Goal: Find specific page/section: Find specific page/section

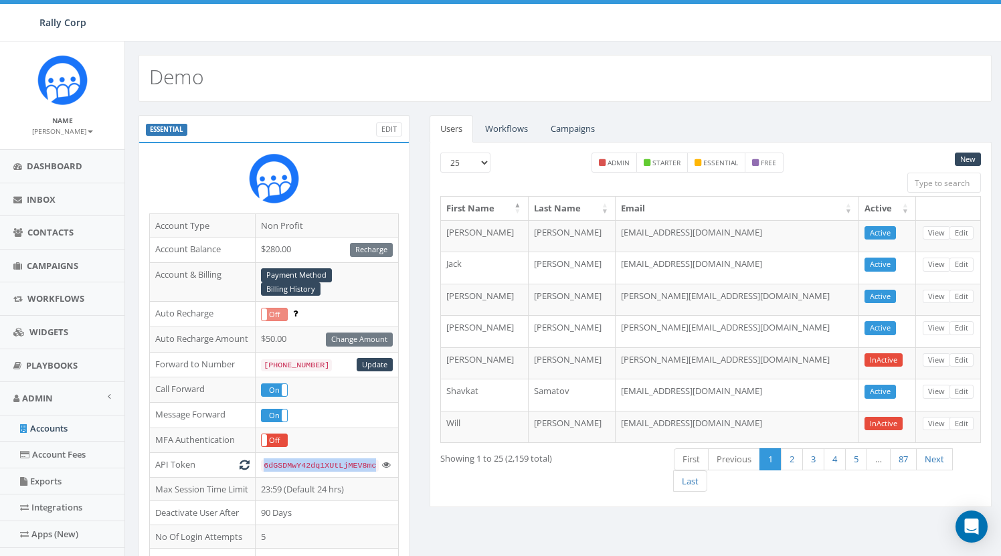
click at [137, 260] on div "ESSENTIAL Edit Account Type Non Profit Account Balance $280.00 Recharge Account…" at bounding box center [274, 537] width 291 height 845
click at [497, 140] on link "Workflows" at bounding box center [507, 128] width 64 height 27
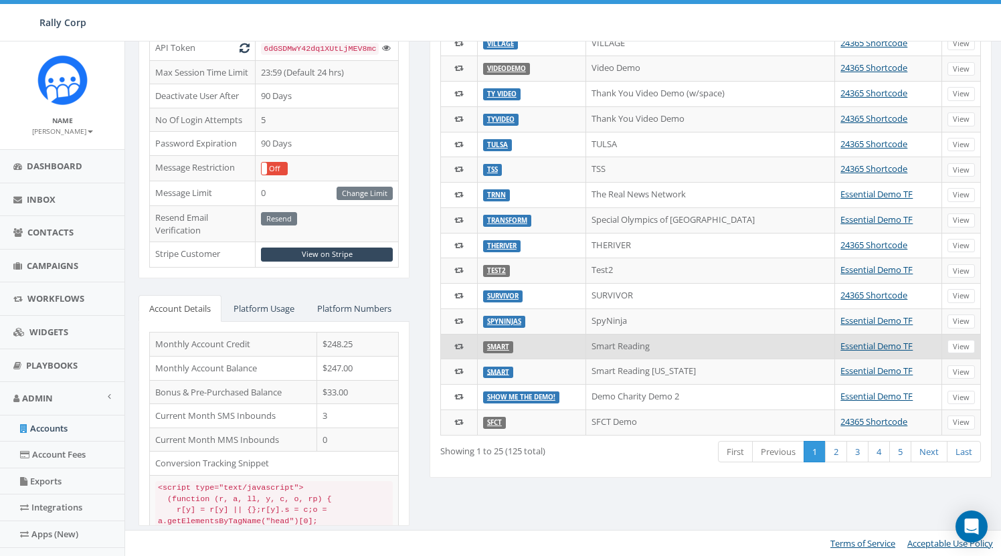
scroll to position [420, 0]
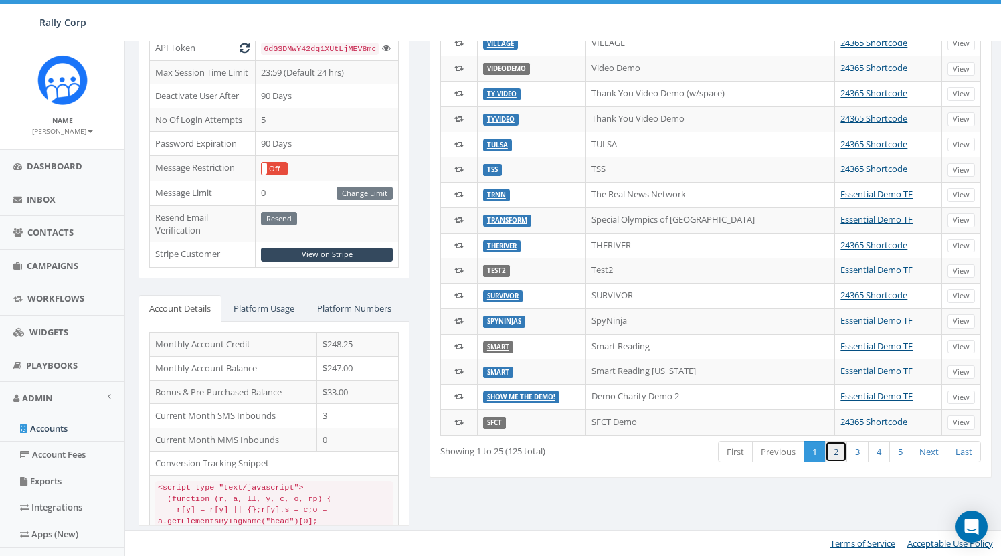
click at [835, 444] on link "2" at bounding box center [836, 452] width 22 height 22
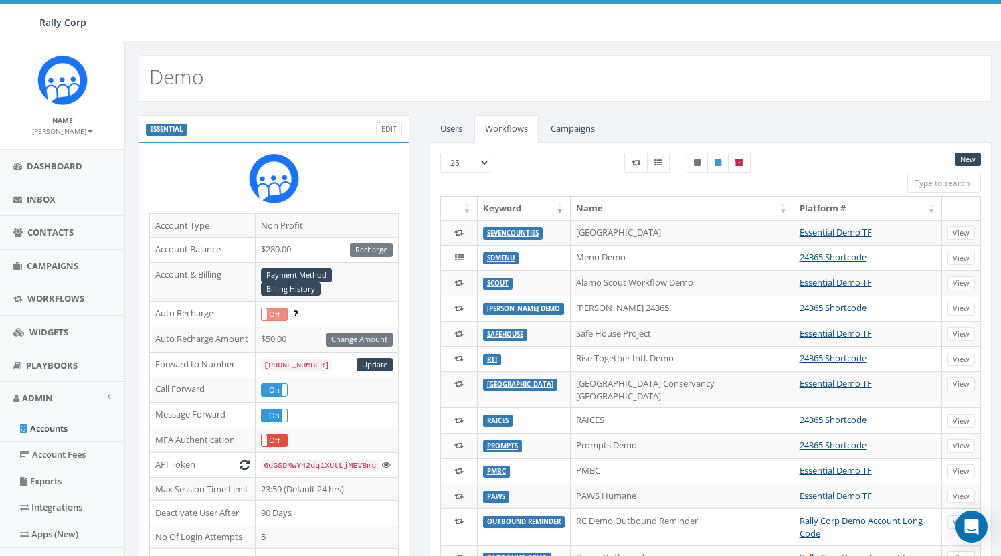
scroll to position [0, 0]
click at [932, 189] on input "search" at bounding box center [945, 183] width 74 height 20
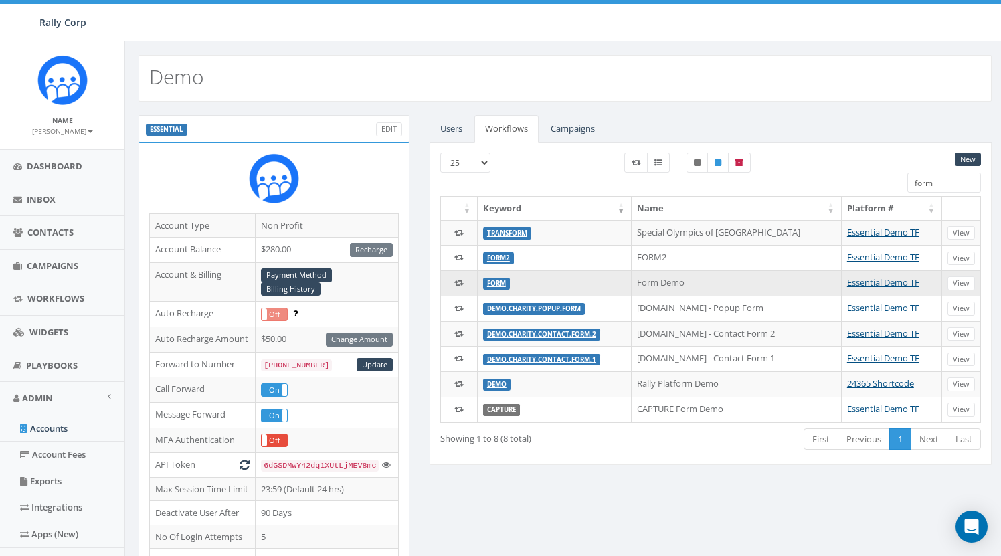
type input "form"
click at [499, 281] on link "form" at bounding box center [496, 283] width 19 height 9
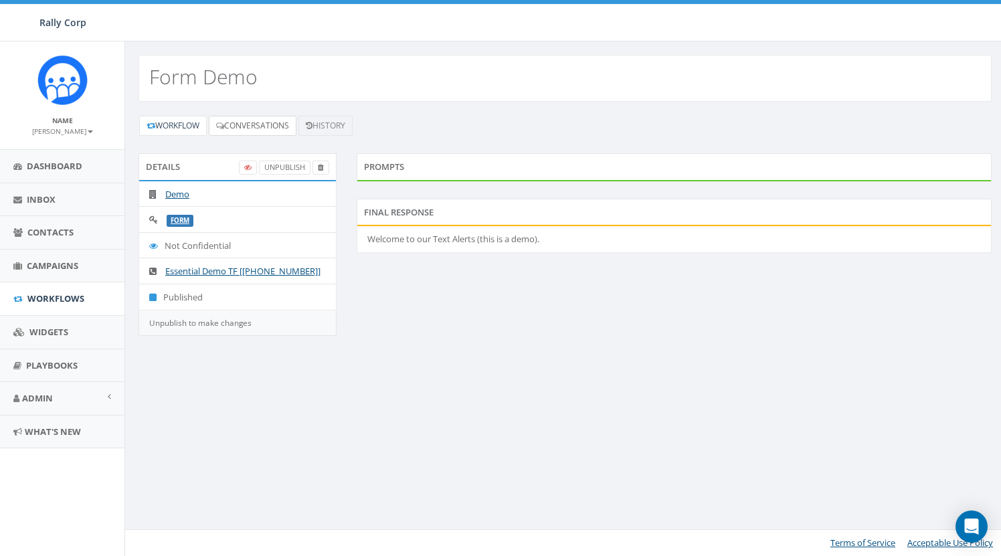
click at [280, 123] on link "Conversations" at bounding box center [253, 126] width 88 height 20
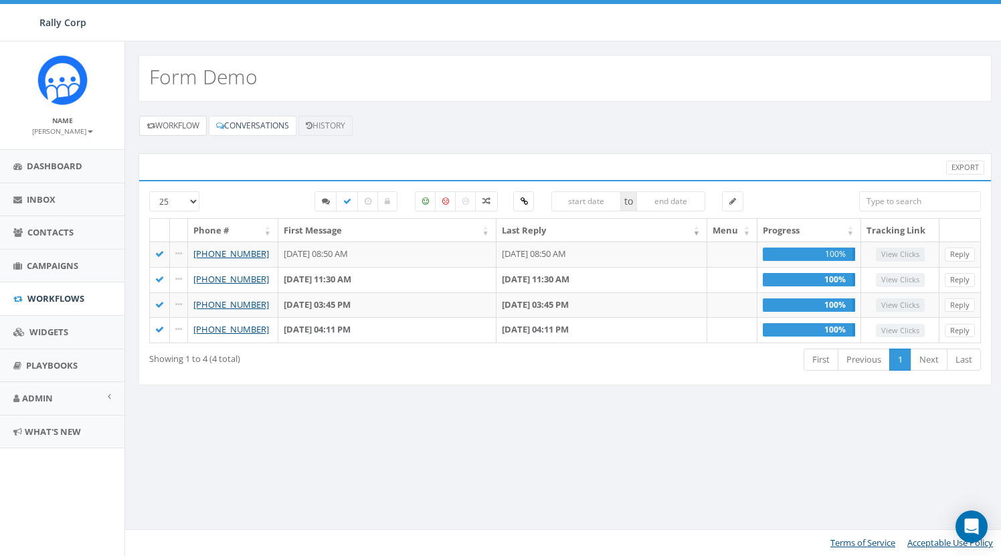
click at [197, 127] on link "Workflow" at bounding box center [173, 126] width 68 height 20
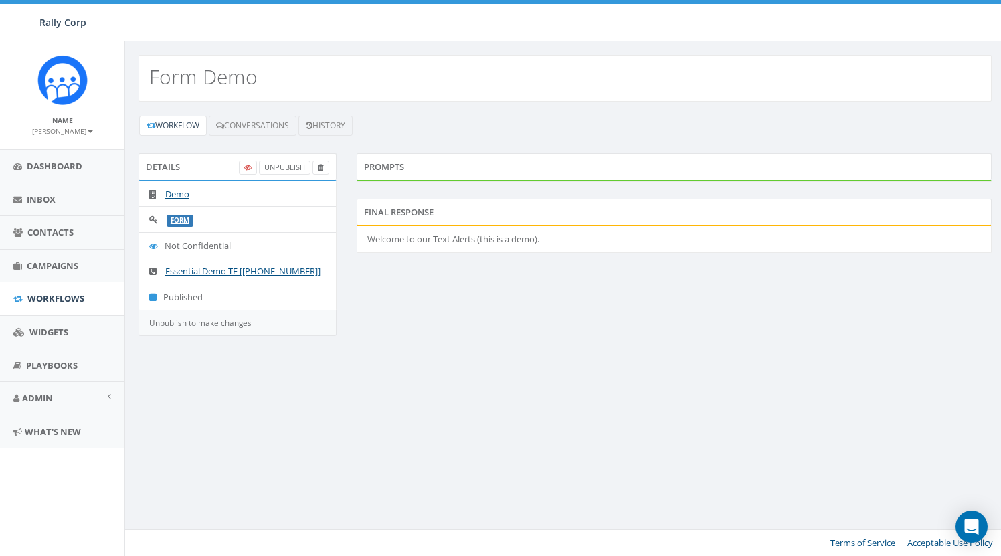
click at [613, 295] on div "Details UnPublish Demo form Not Confidential Essential Demo TF [+1 833-734-0525…" at bounding box center [566, 252] width 874 height 199
click at [180, 191] on link "Demo" at bounding box center [177, 194] width 24 height 12
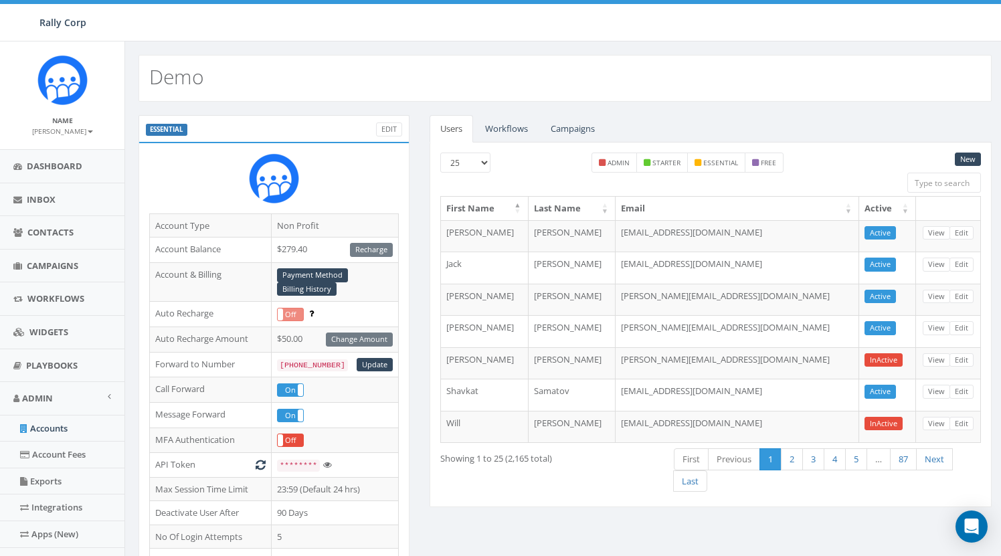
click at [509, 126] on link "Workflows" at bounding box center [507, 128] width 64 height 27
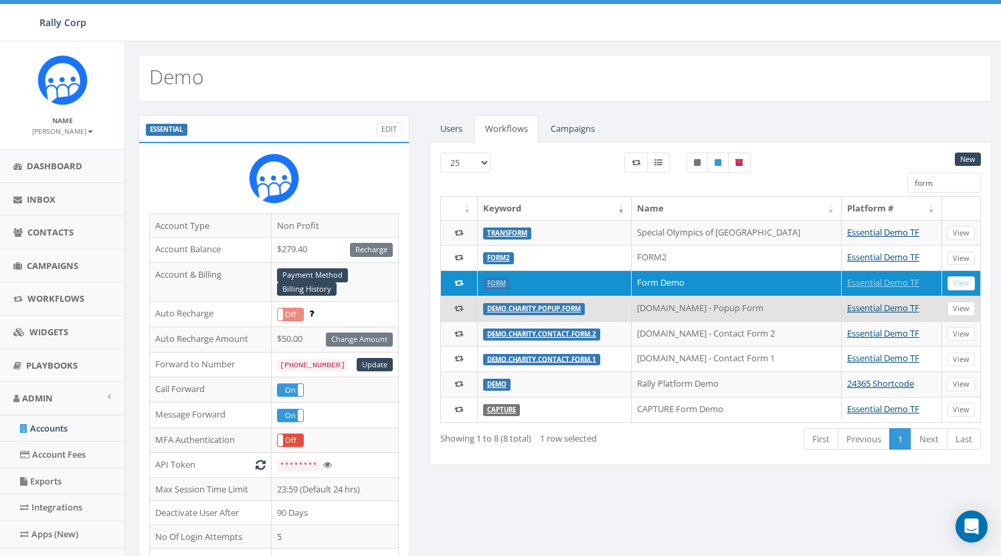
click at [558, 307] on link "DEMO.CHARITY.POPUP.FORM" at bounding box center [534, 309] width 94 height 9
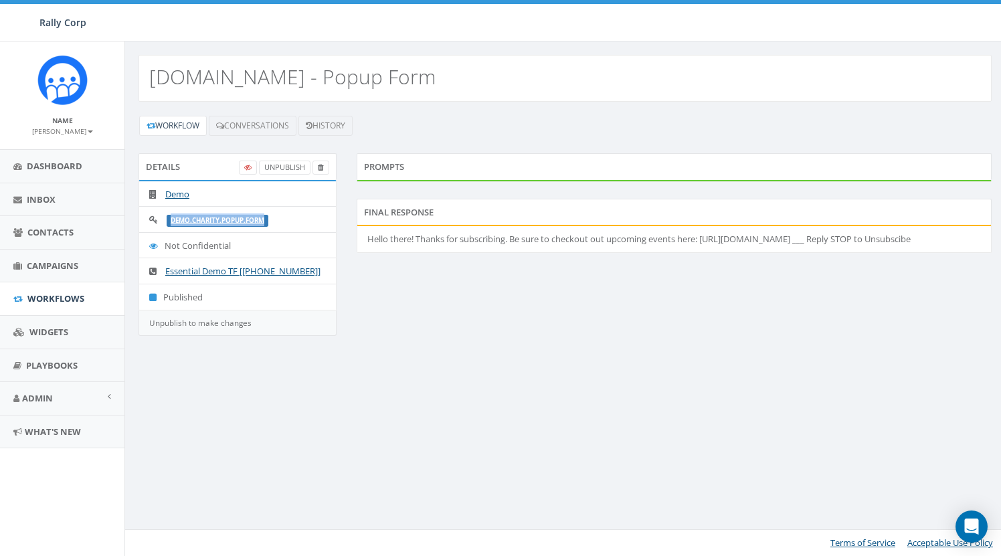
drag, startPoint x: 270, startPoint y: 220, endPoint x: 172, endPoint y: 220, distance: 97.7
click at [172, 220] on label "DEMO.CHARITY.POPUP.FORM" at bounding box center [218, 221] width 102 height 12
copy li "DEMO.CHARITY.POPUP.FORM"
